Goal: Transaction & Acquisition: Purchase product/service

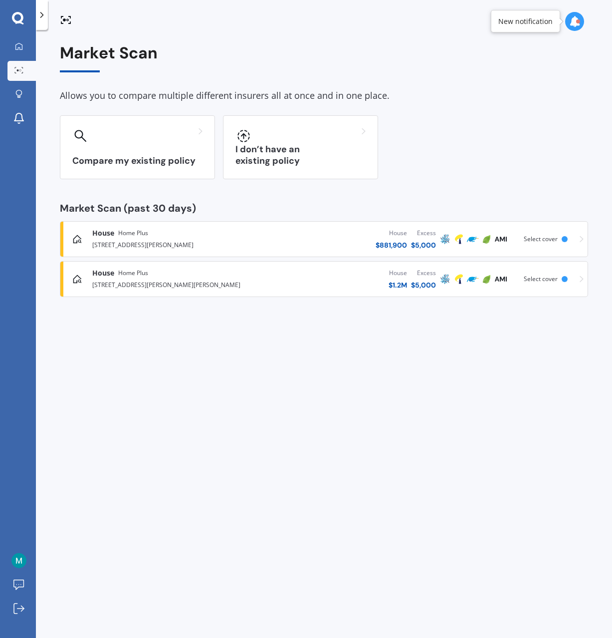
click at [520, 242] on div "House Home Plus [STREET_ADDRESS][PERSON_NAME] House $ 881,900 Excess $ 5,000 Sc…" at bounding box center [324, 239] width 520 height 30
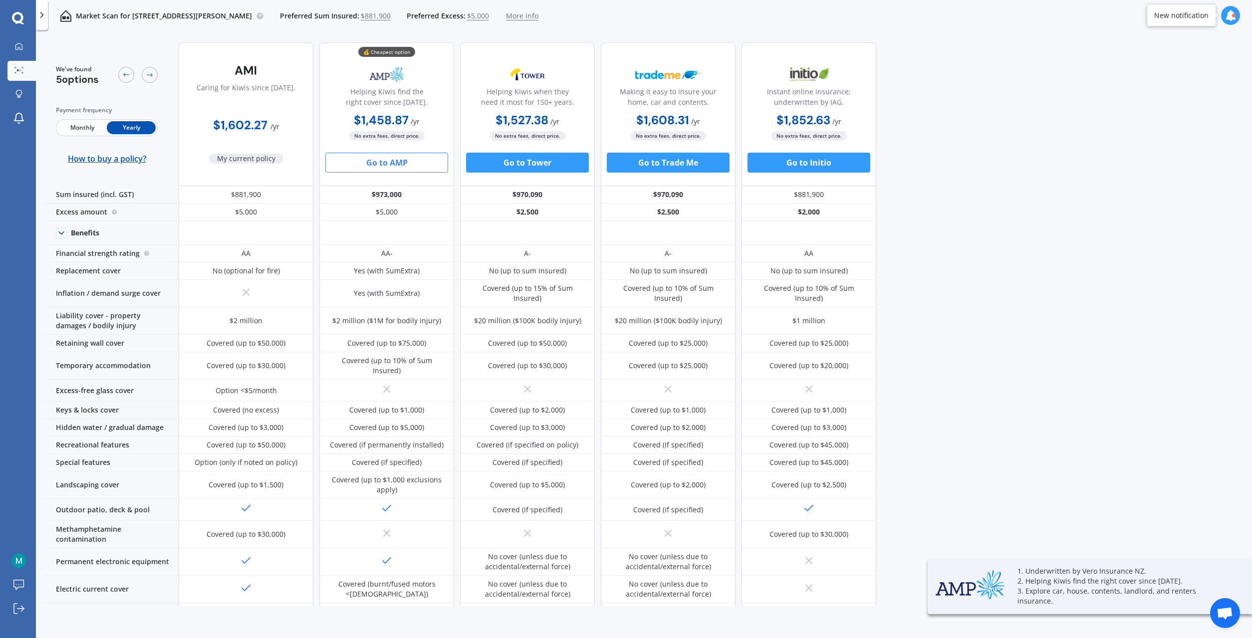
click at [398, 163] on button "Go to AMP" at bounding box center [386, 163] width 123 height 20
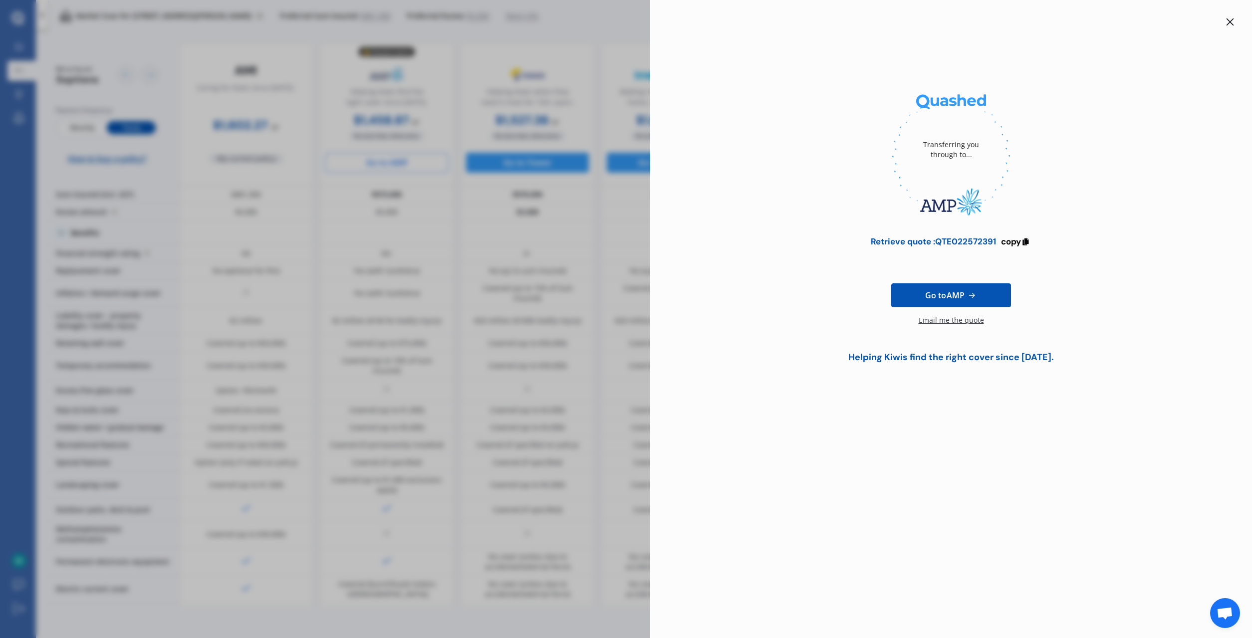
click at [612, 323] on div "Email me the quote" at bounding box center [951, 325] width 65 height 20
click at [612, 241] on icon at bounding box center [1025, 240] width 8 height 7
click at [612, 294] on span "Go to AMP" at bounding box center [944, 296] width 39 height 12
click at [612, 242] on div "Retrieve quote : QTE022572391" at bounding box center [929, 242] width 125 height 10
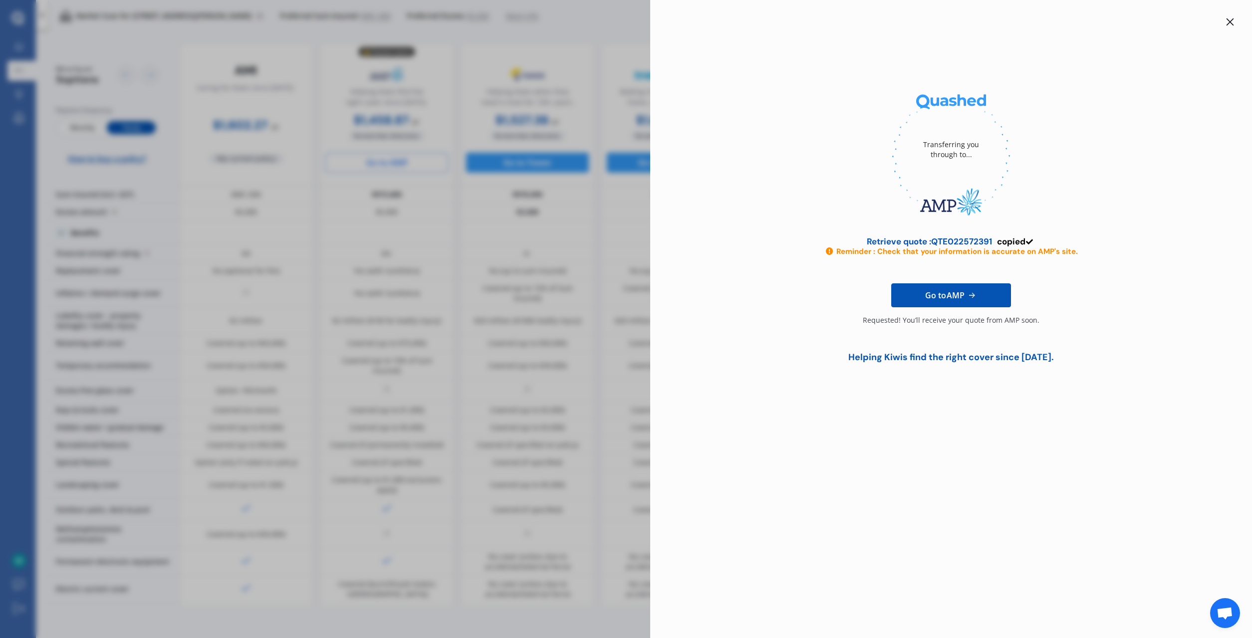
click at [612, 243] on div "Retrieve quote : QTE022572391" at bounding box center [929, 242] width 125 height 10
click at [612, 20] on div at bounding box center [1230, 22] width 12 height 12
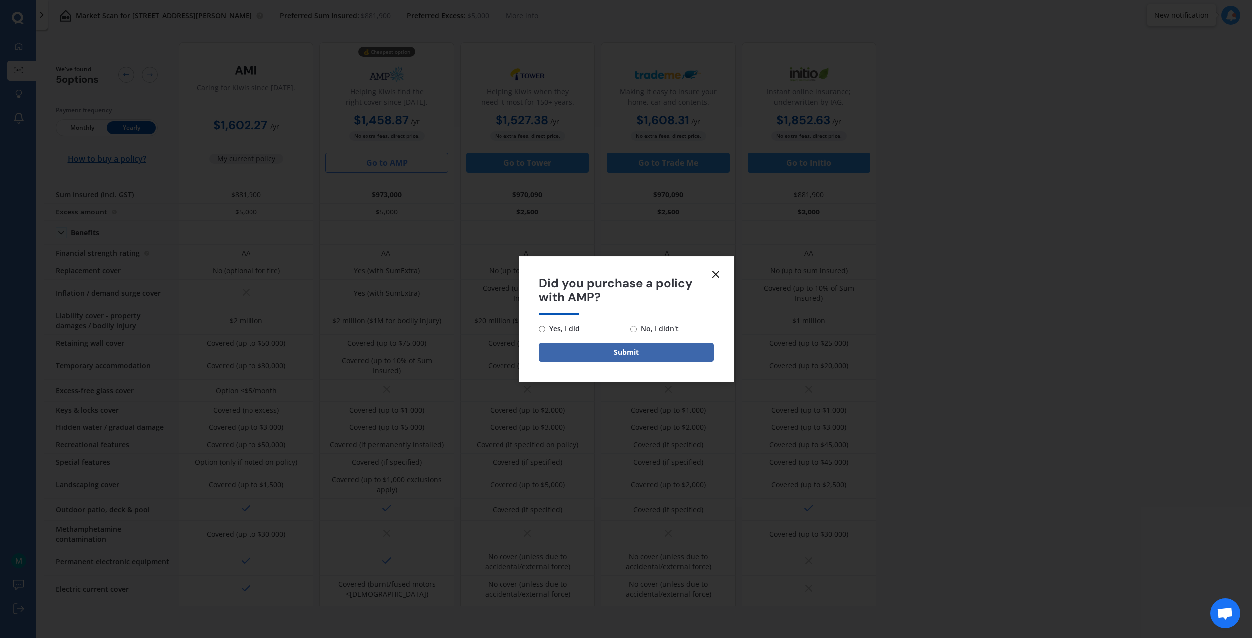
click at [612, 329] on div "Yes, I did No, I didn't" at bounding box center [626, 329] width 175 height 12
click at [612, 329] on input "No, I didn't" at bounding box center [633, 329] width 6 height 6
radio input "true"
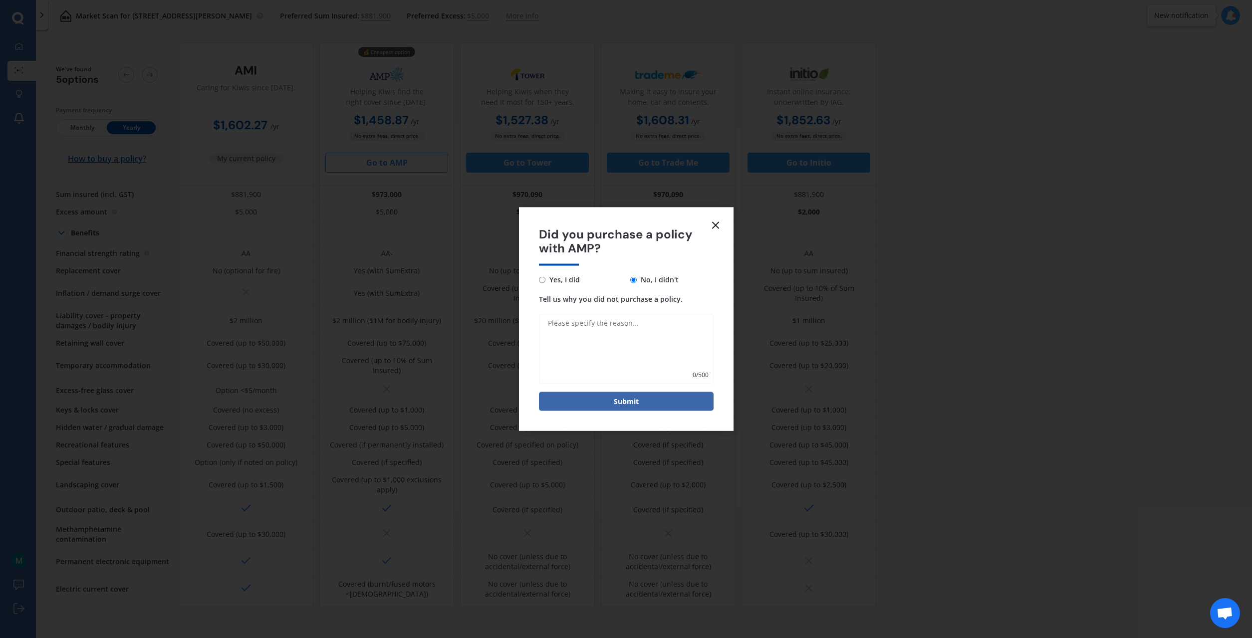
click at [612, 227] on icon at bounding box center [716, 225] width 12 height 12
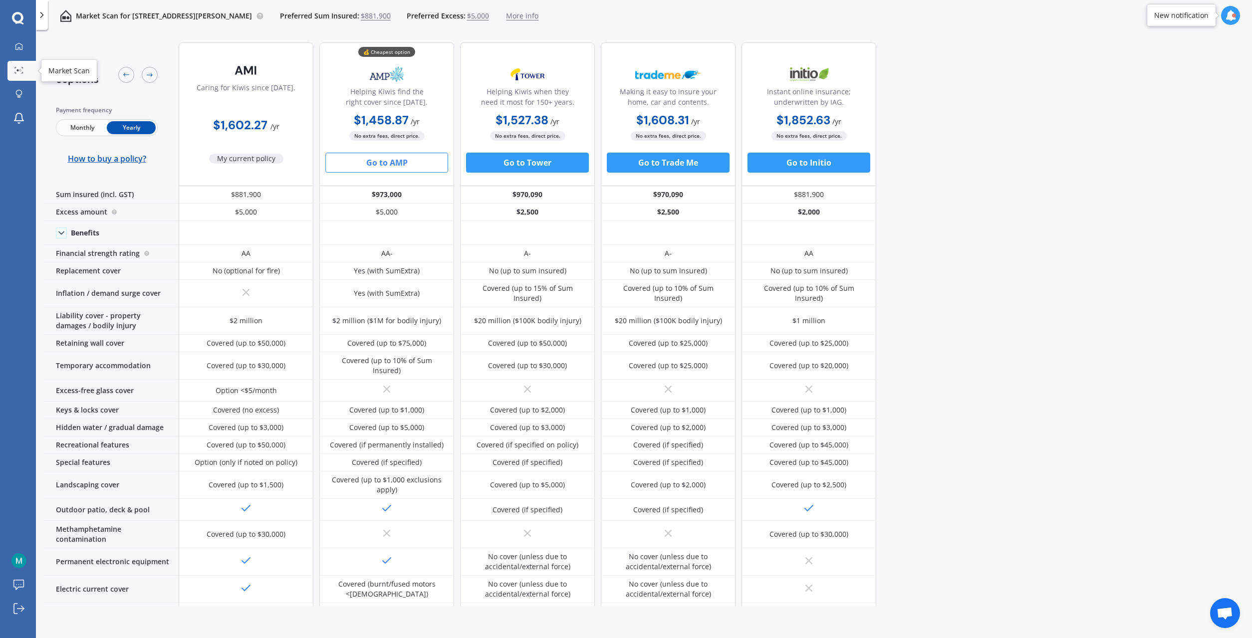
click at [14, 72] on div at bounding box center [18, 70] width 15 height 7
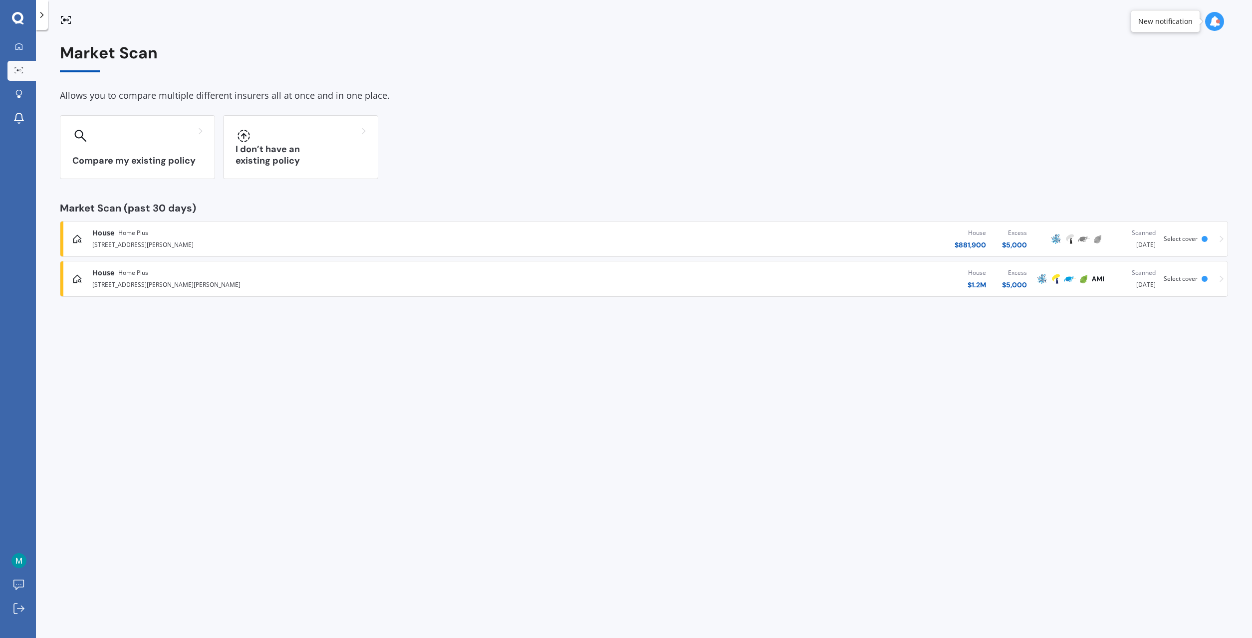
click at [251, 284] on div "[STREET_ADDRESS][PERSON_NAME][PERSON_NAME]" at bounding box center [323, 284] width 462 height 12
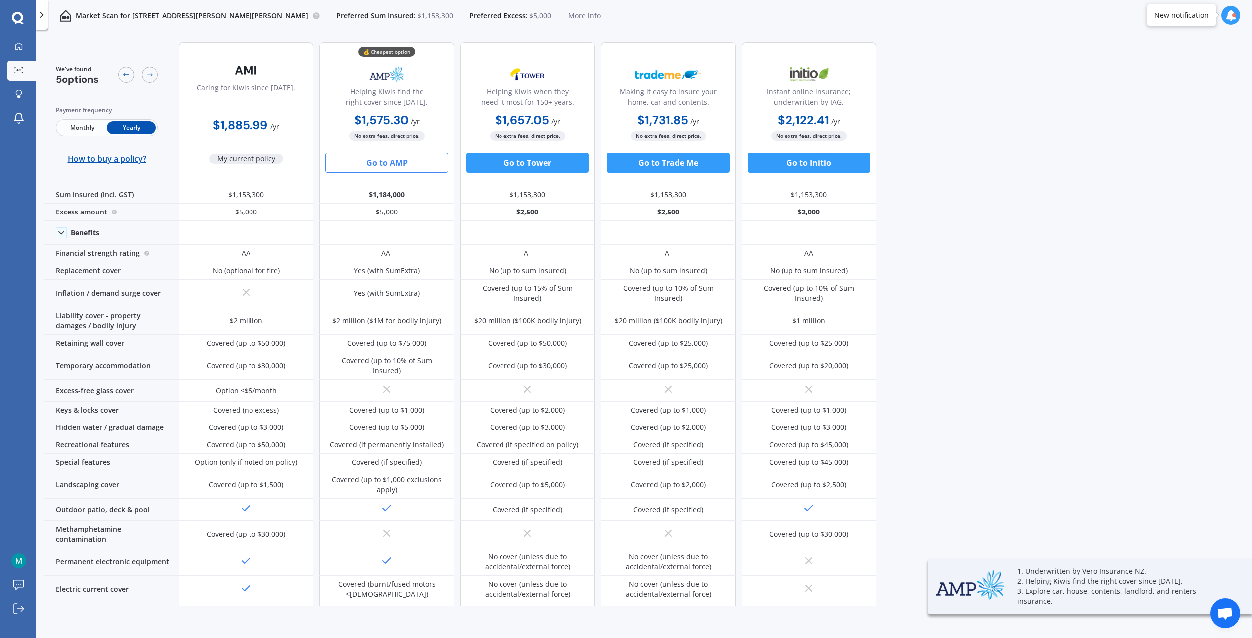
click at [392, 168] on button "Go to AMP" at bounding box center [386, 163] width 123 height 20
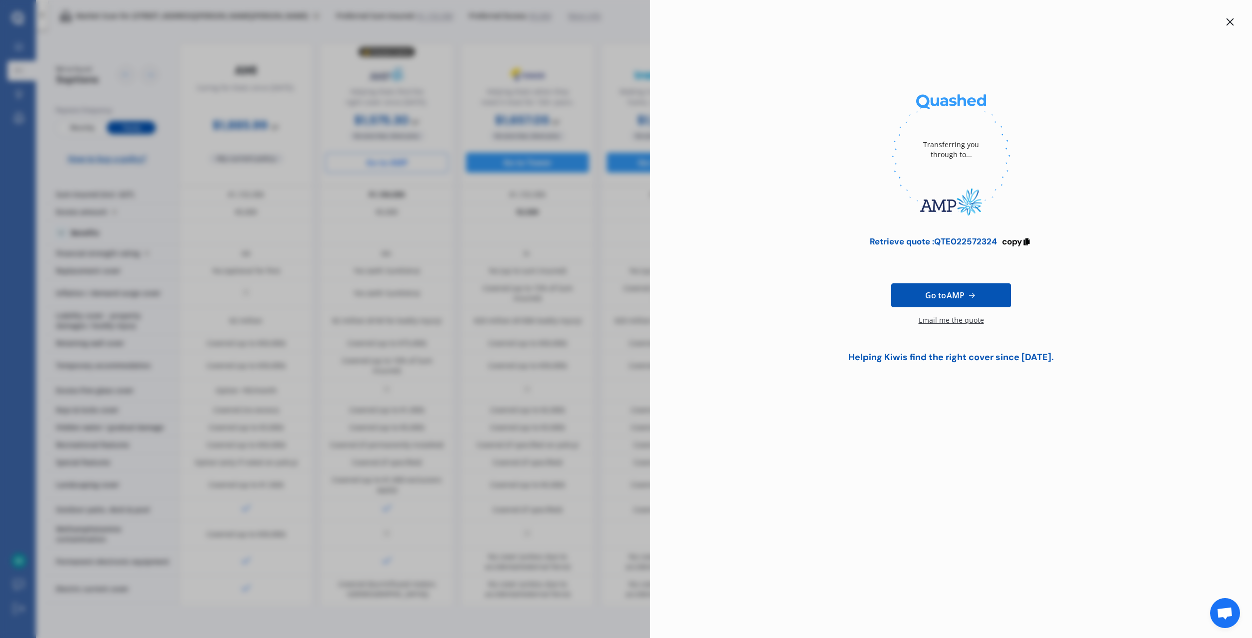
click at [612, 322] on div "Email me the quote" at bounding box center [951, 325] width 65 height 20
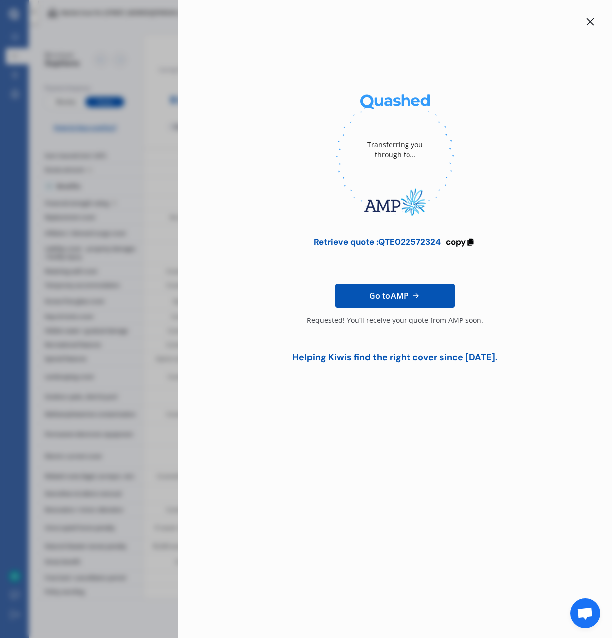
click at [592, 21] on icon at bounding box center [591, 22] width 8 height 8
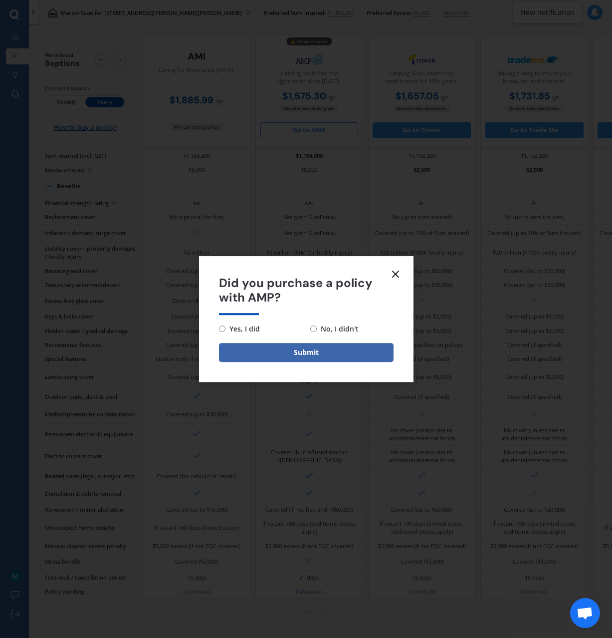
click at [392, 273] on icon at bounding box center [396, 274] width 12 height 12
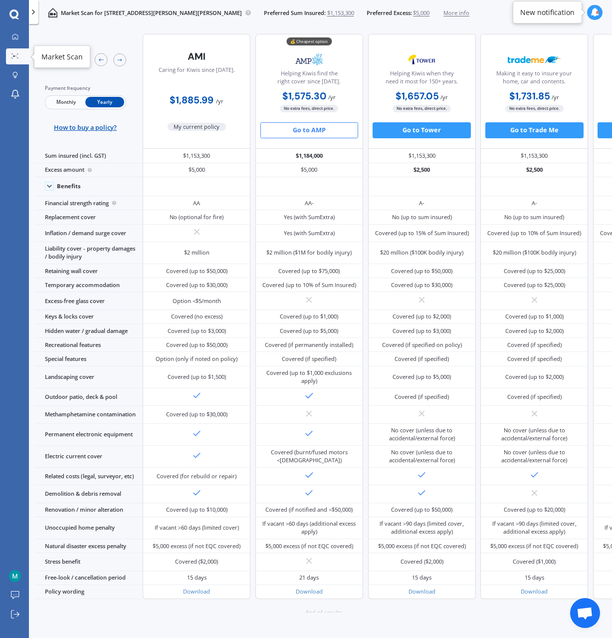
click at [19, 56] on div at bounding box center [15, 56] width 12 height 6
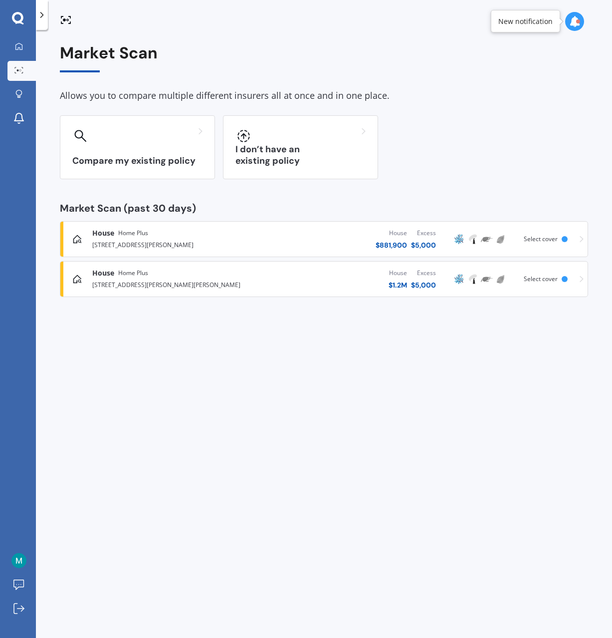
click at [335, 283] on div "House $ 1.2M Excess $ 5,000" at bounding box center [347, 279] width 183 height 30
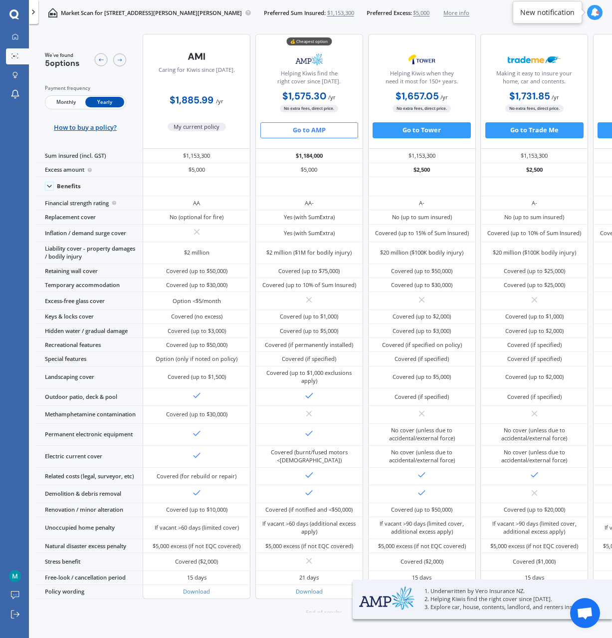
click at [317, 133] on button "Go to AMP" at bounding box center [310, 130] width 98 height 16
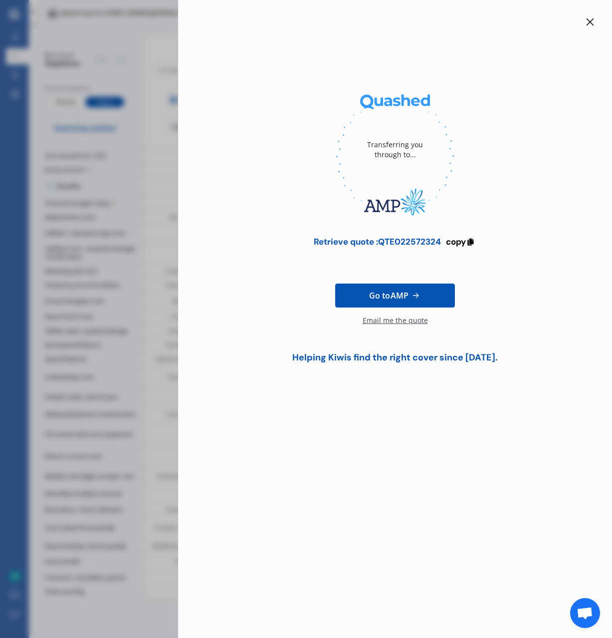
click at [400, 321] on div "Email me the quote" at bounding box center [395, 325] width 65 height 20
click at [591, 23] on icon at bounding box center [591, 22] width 8 height 8
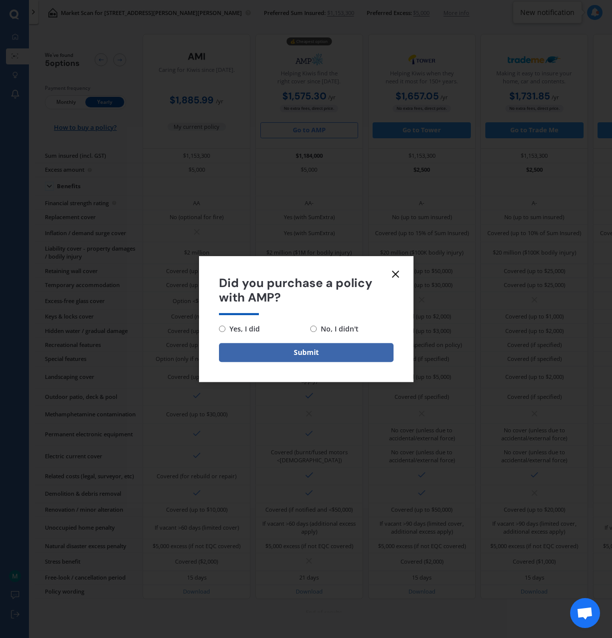
click at [397, 270] on icon at bounding box center [396, 274] width 12 height 12
